Goal: Navigation & Orientation: Locate item on page

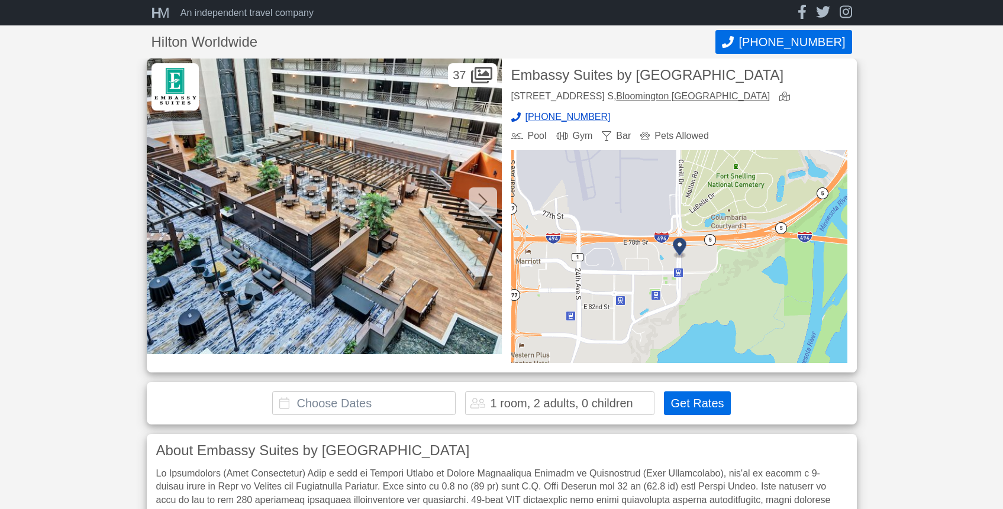
click at [486, 206] on icon at bounding box center [482, 201] width 9 height 19
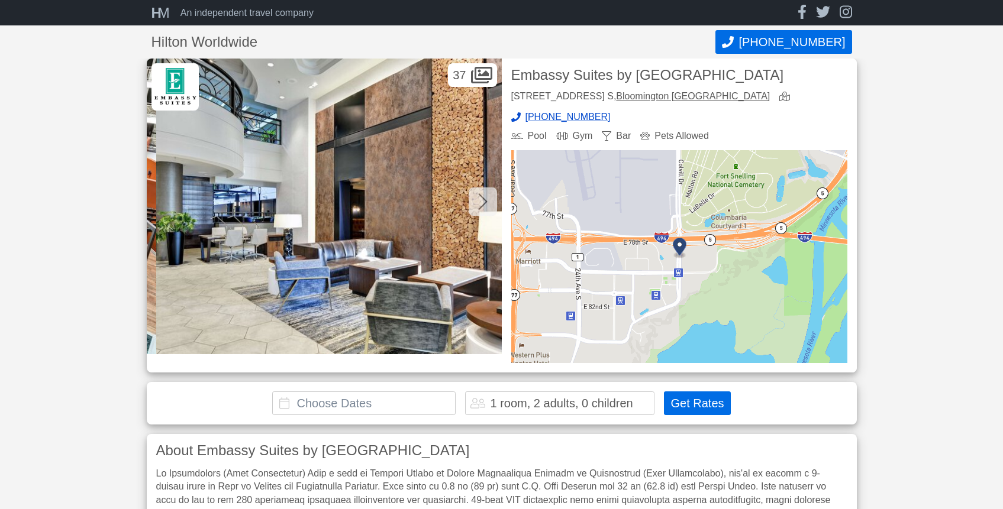
scroll to position [0, 355]
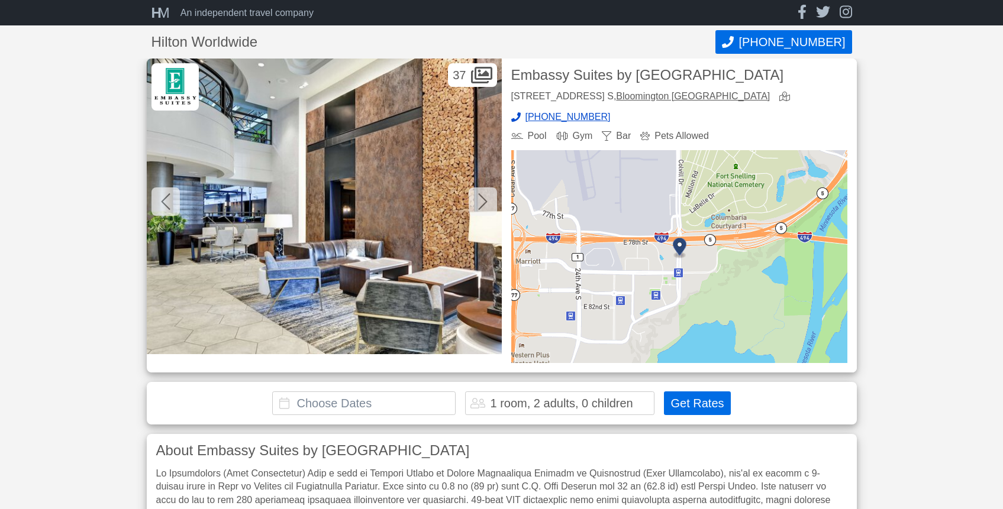
click at [484, 206] on icon at bounding box center [482, 201] width 9 height 19
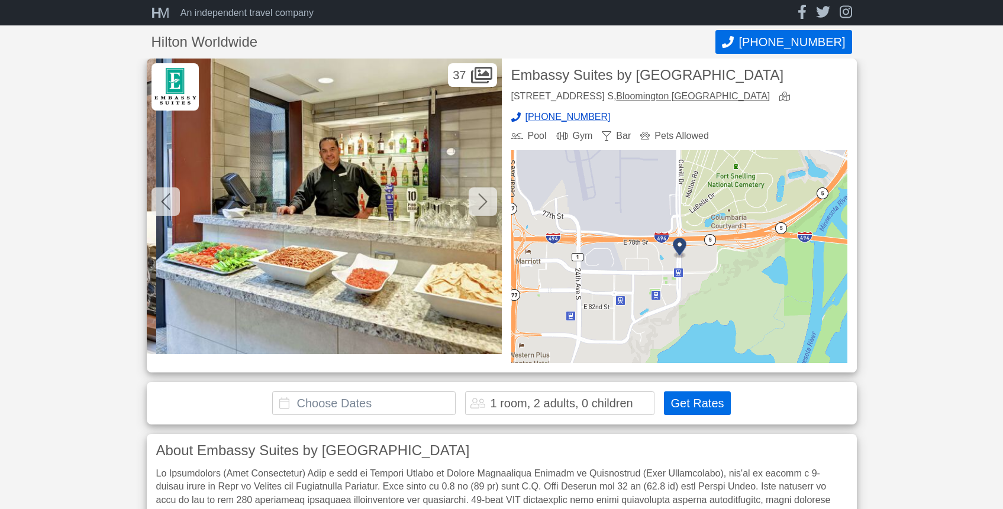
scroll to position [0, 710]
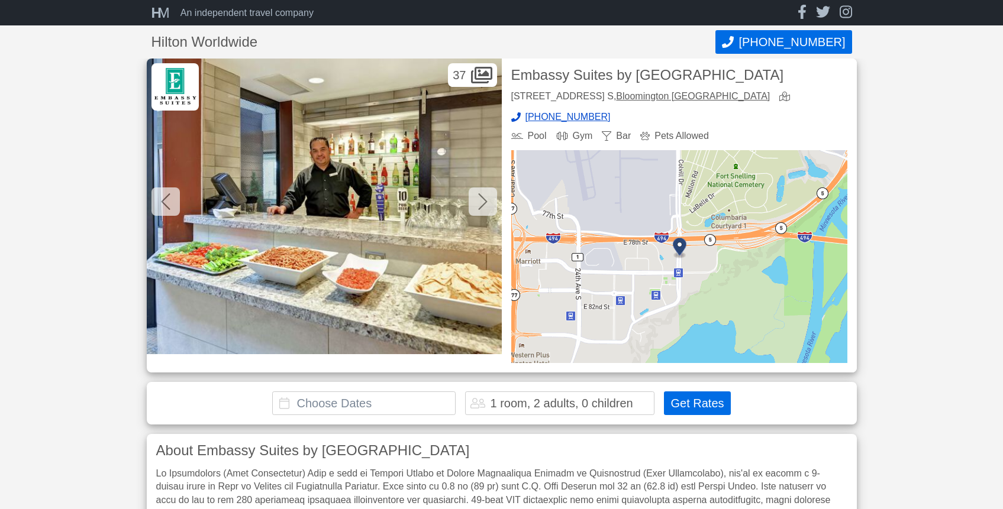
click at [484, 206] on icon at bounding box center [482, 201] width 9 height 19
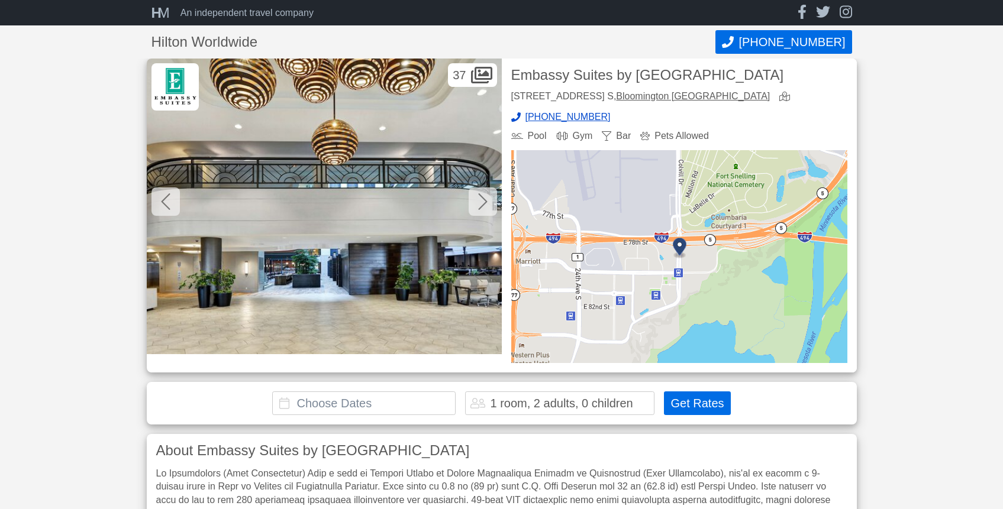
click at [484, 206] on icon at bounding box center [482, 201] width 9 height 19
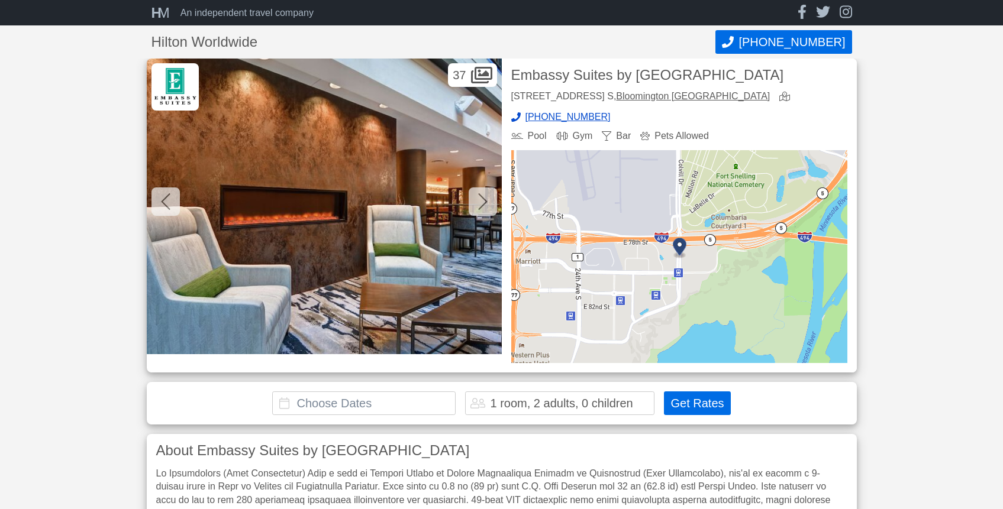
click at [484, 206] on icon at bounding box center [482, 201] width 9 height 19
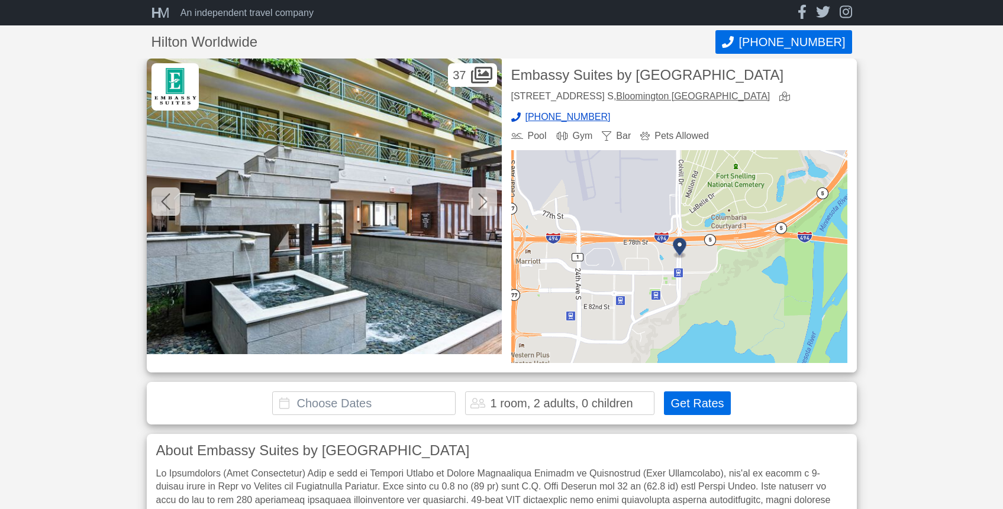
click at [484, 206] on icon at bounding box center [482, 201] width 9 height 19
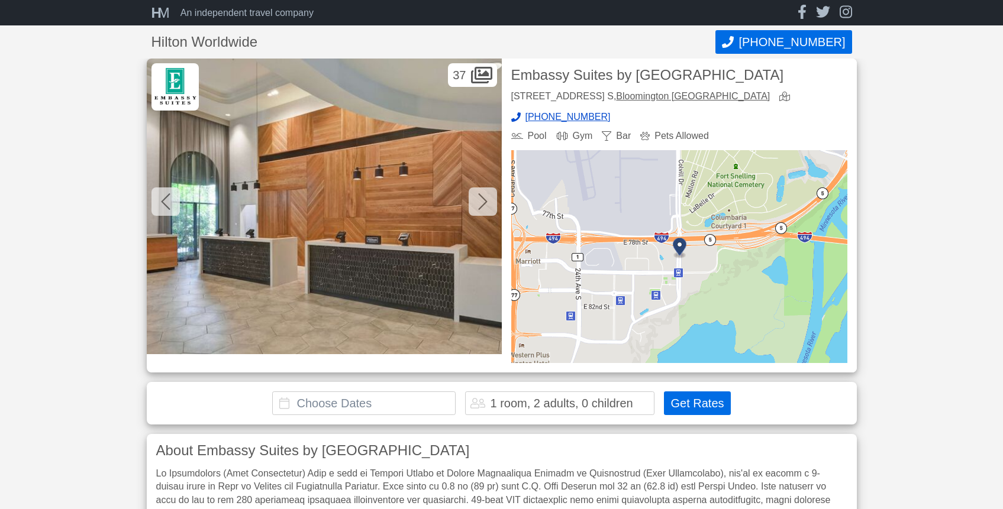
click at [484, 206] on icon at bounding box center [482, 201] width 9 height 19
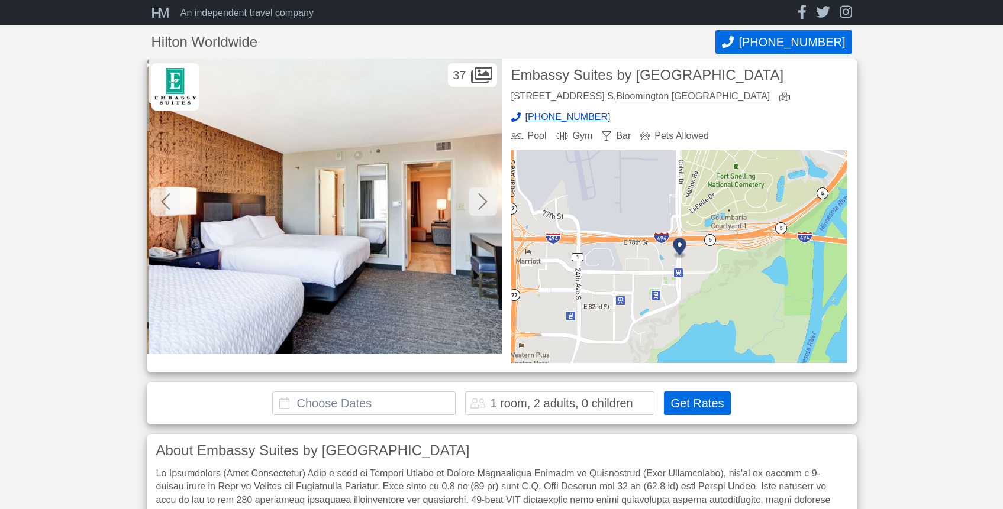
scroll to position [0, 2485]
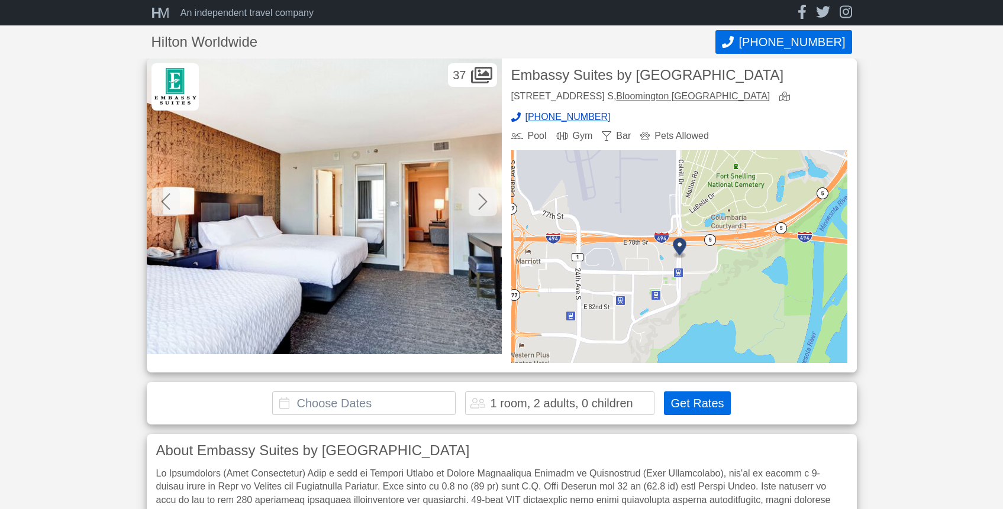
click at [484, 206] on icon at bounding box center [482, 201] width 9 height 19
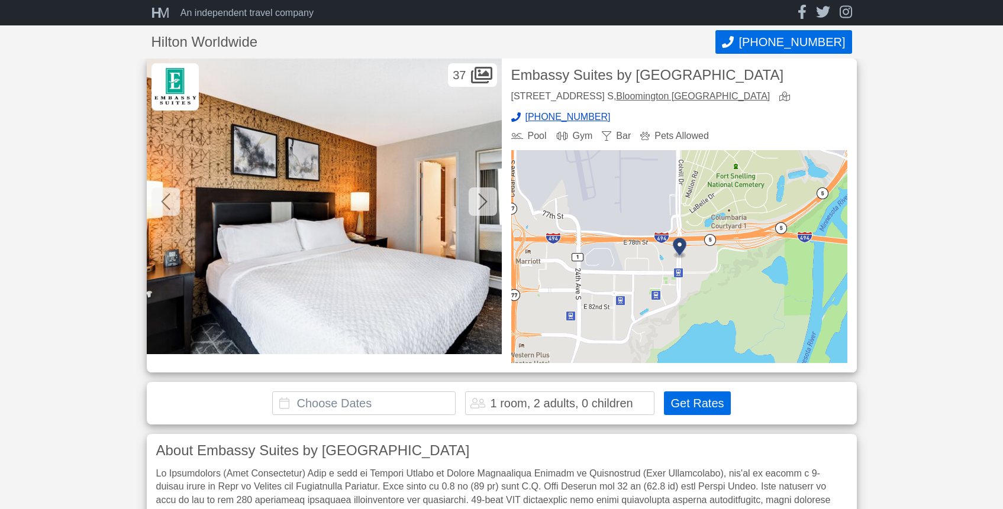
click at [484, 206] on icon at bounding box center [482, 201] width 9 height 19
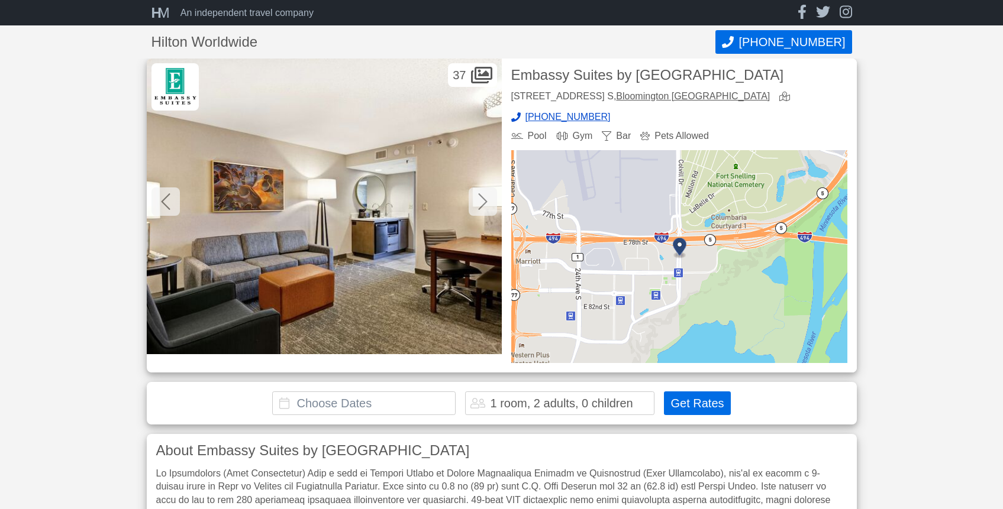
click at [484, 206] on icon at bounding box center [482, 201] width 9 height 19
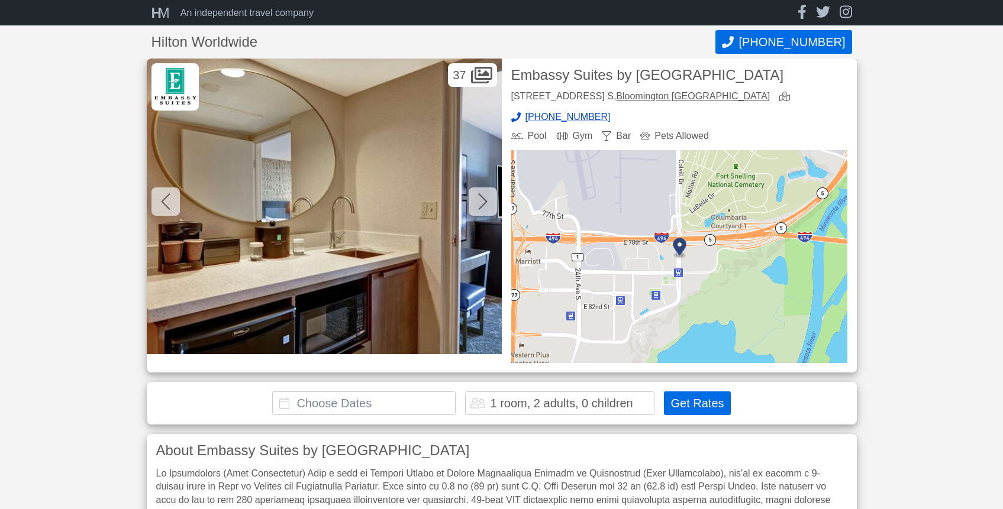
click at [484, 206] on icon at bounding box center [482, 201] width 9 height 19
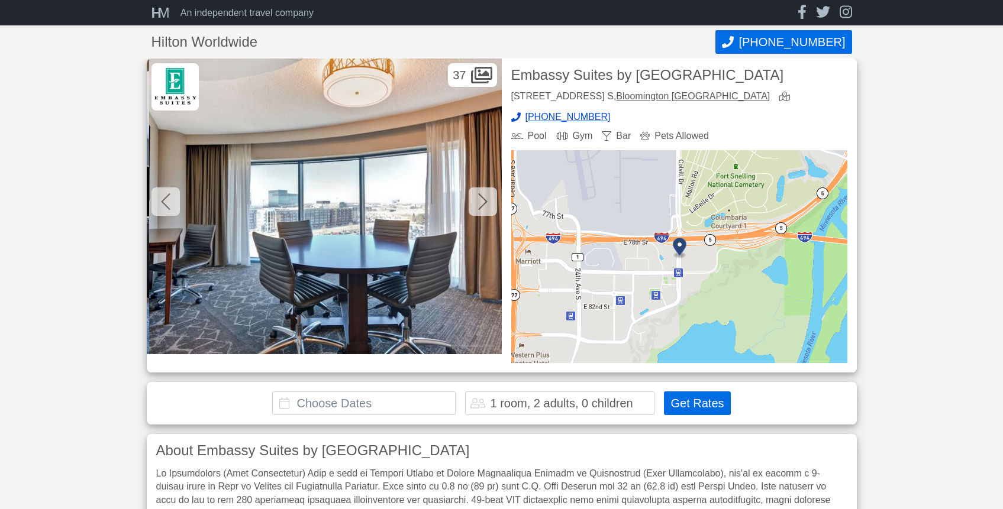
scroll to position [0, 3905]
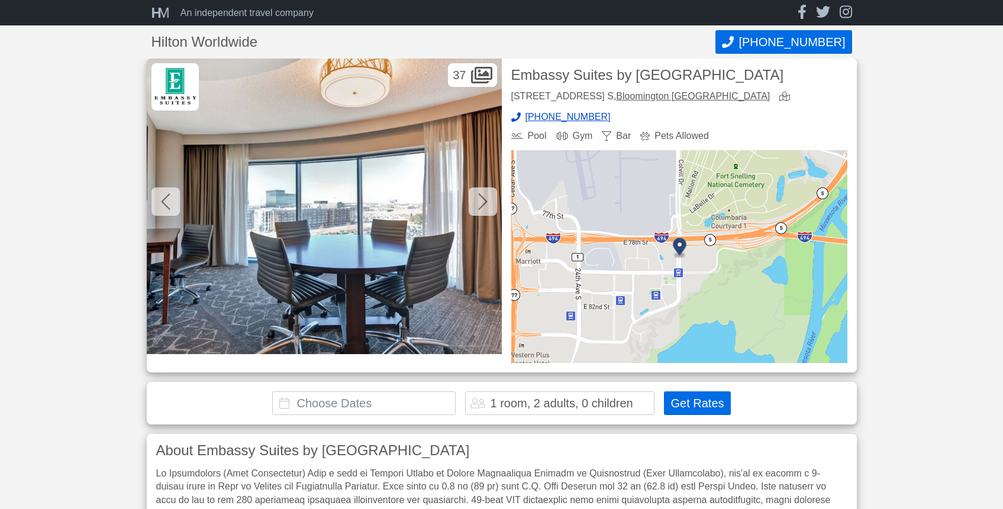
click at [486, 199] on icon at bounding box center [482, 201] width 9 height 19
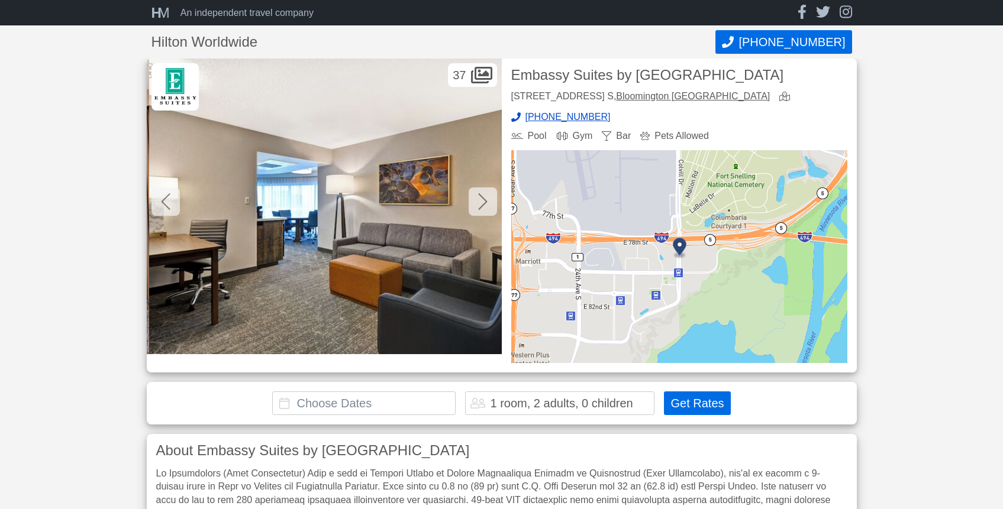
scroll to position [0, 4260]
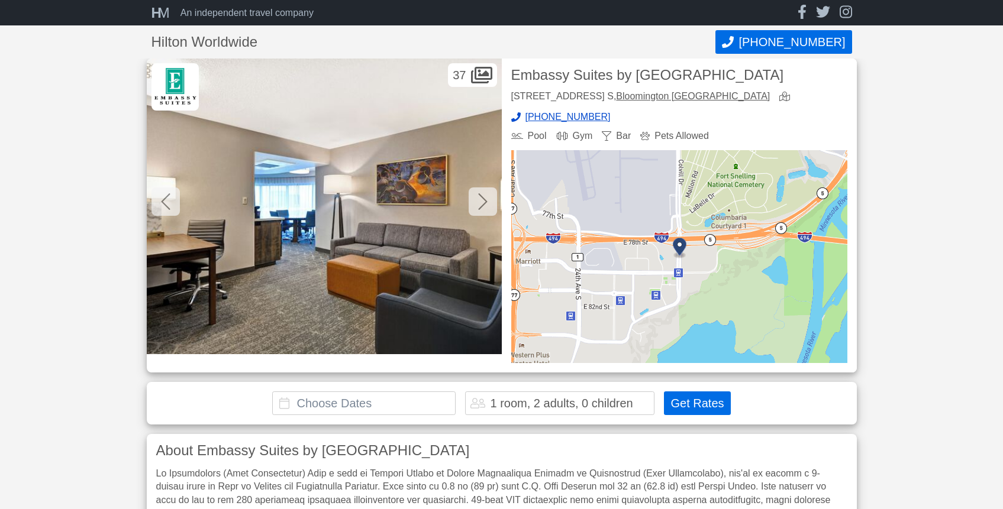
click at [486, 199] on icon at bounding box center [482, 201] width 9 height 19
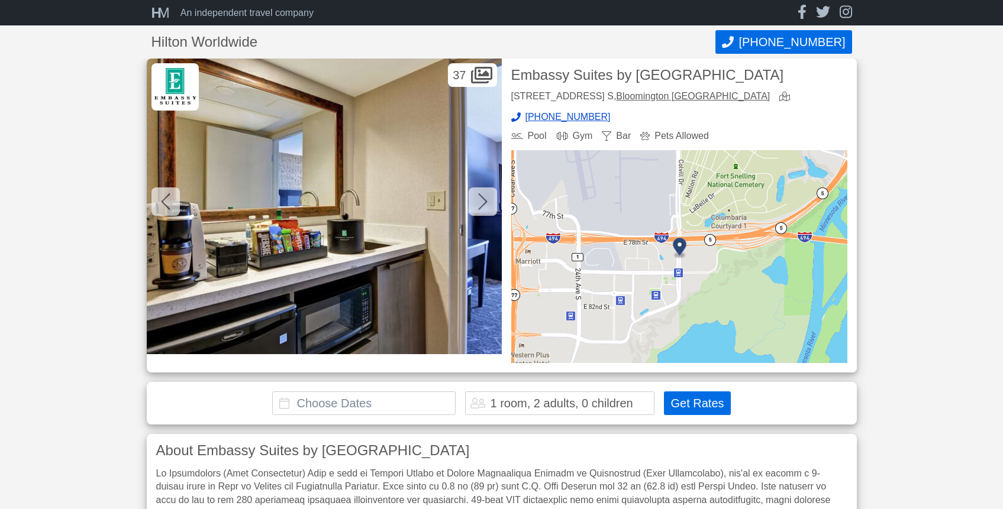
click at [486, 199] on icon at bounding box center [482, 201] width 9 height 19
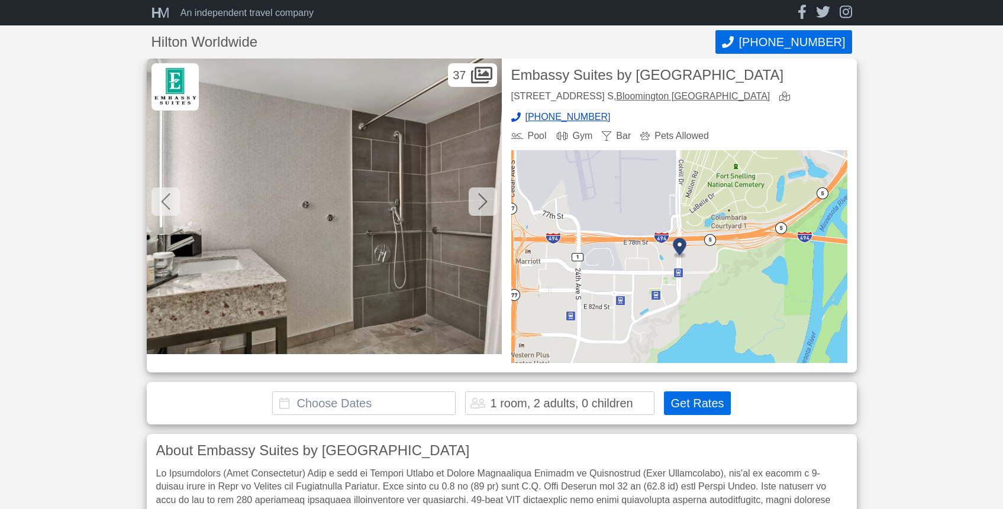
click at [486, 199] on icon at bounding box center [482, 201] width 9 height 19
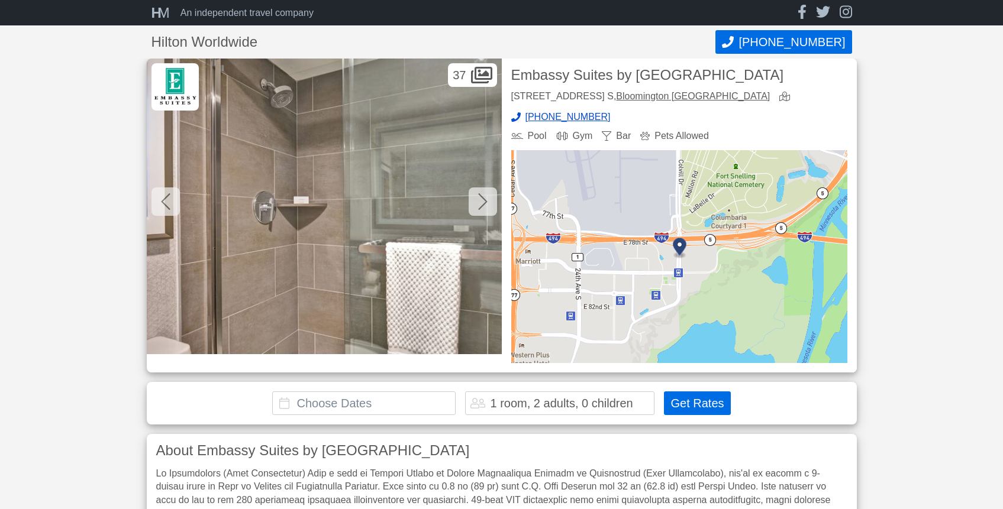
click at [486, 199] on icon at bounding box center [482, 201] width 9 height 19
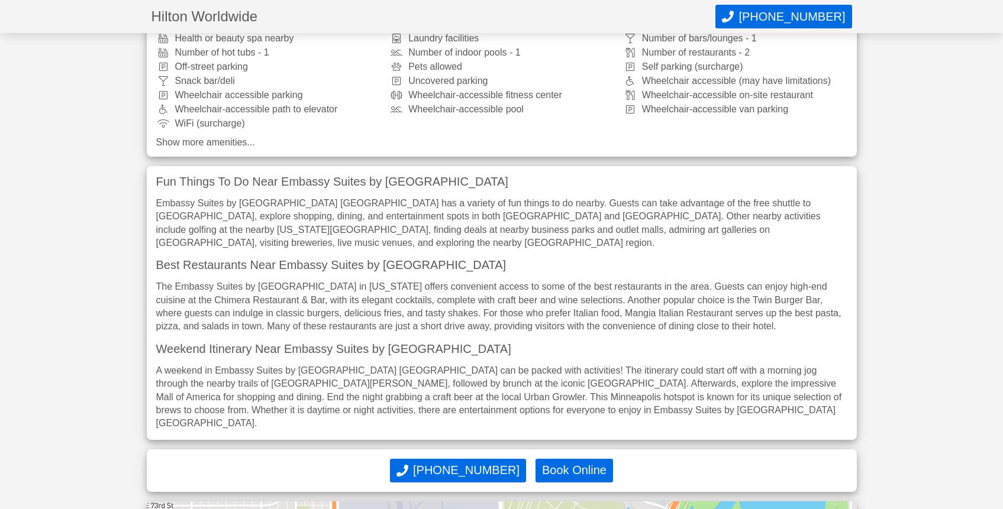
scroll to position [0, 0]
